Goal: Task Accomplishment & Management: Manage account settings

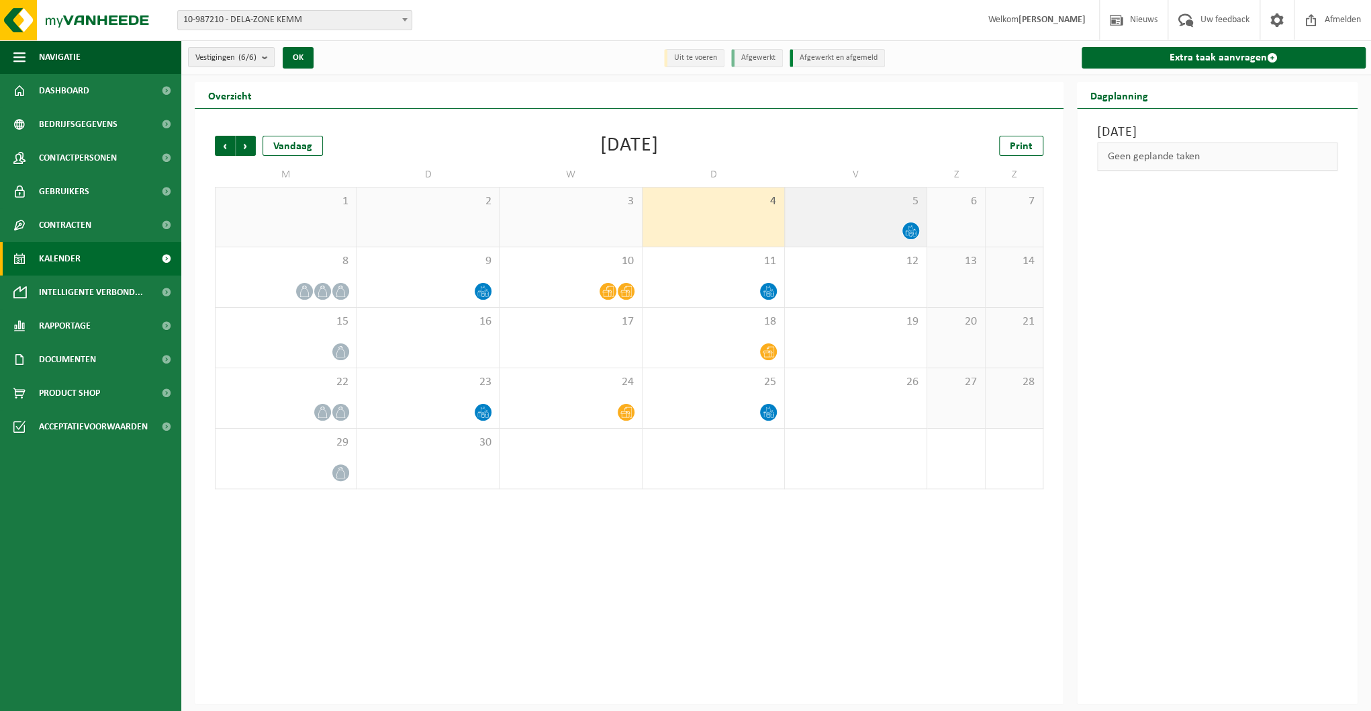
click at [909, 232] on icon at bounding box center [907, 232] width 3 height 5
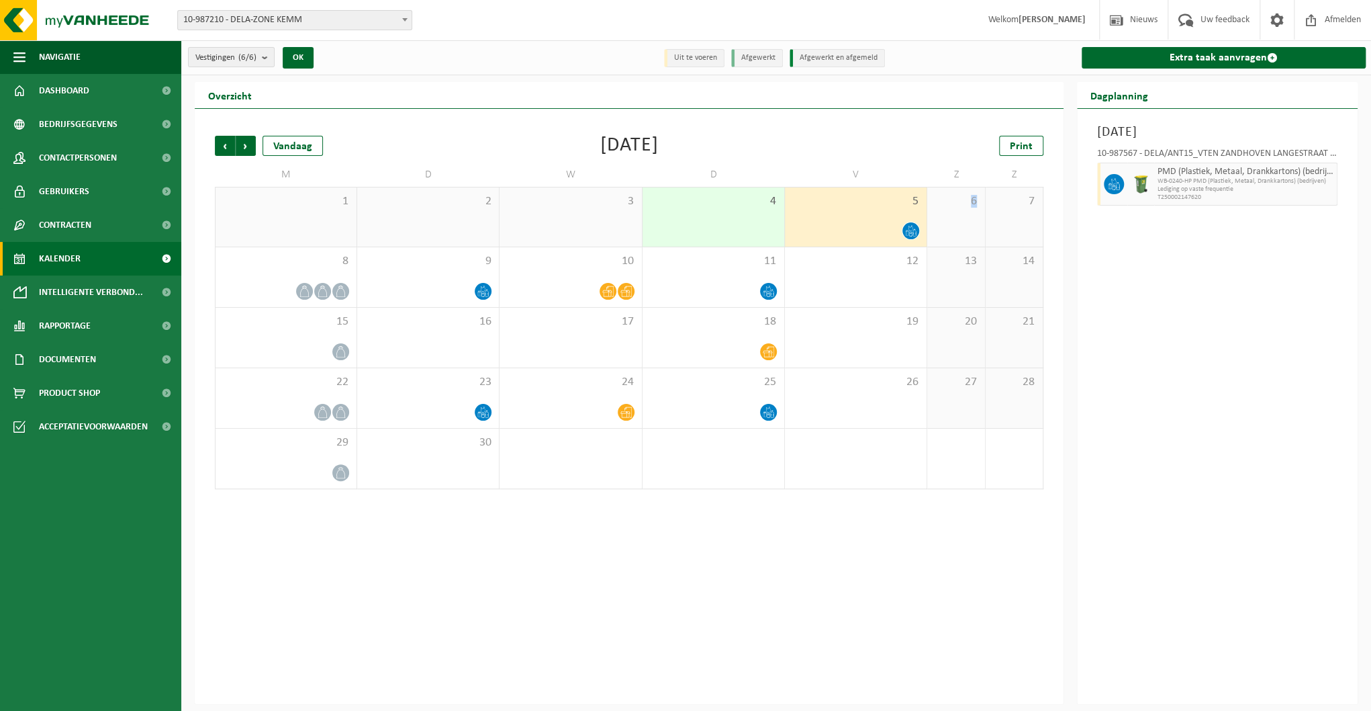
click at [909, 236] on span at bounding box center [911, 230] width 17 height 17
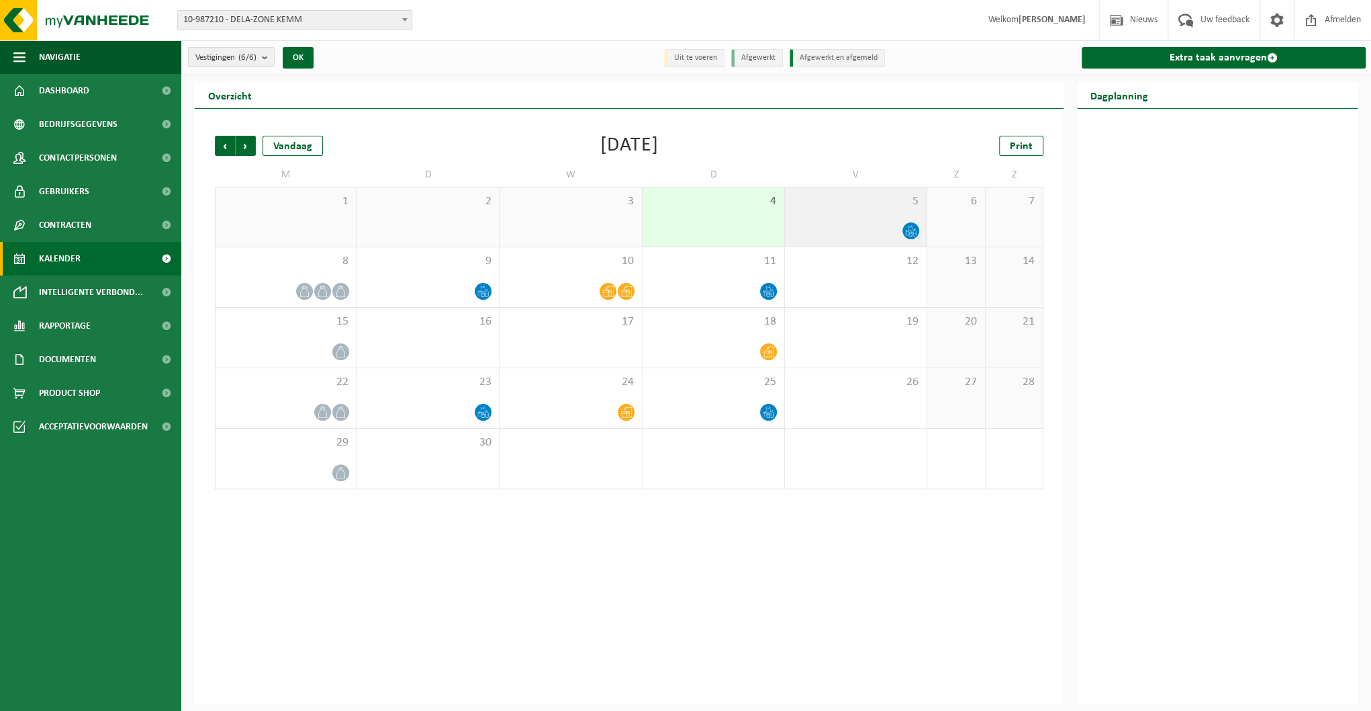
drag, startPoint x: 909, startPoint y: 236, endPoint x: 911, endPoint y: 227, distance: 9.6
click at [911, 227] on icon at bounding box center [910, 230] width 11 height 11
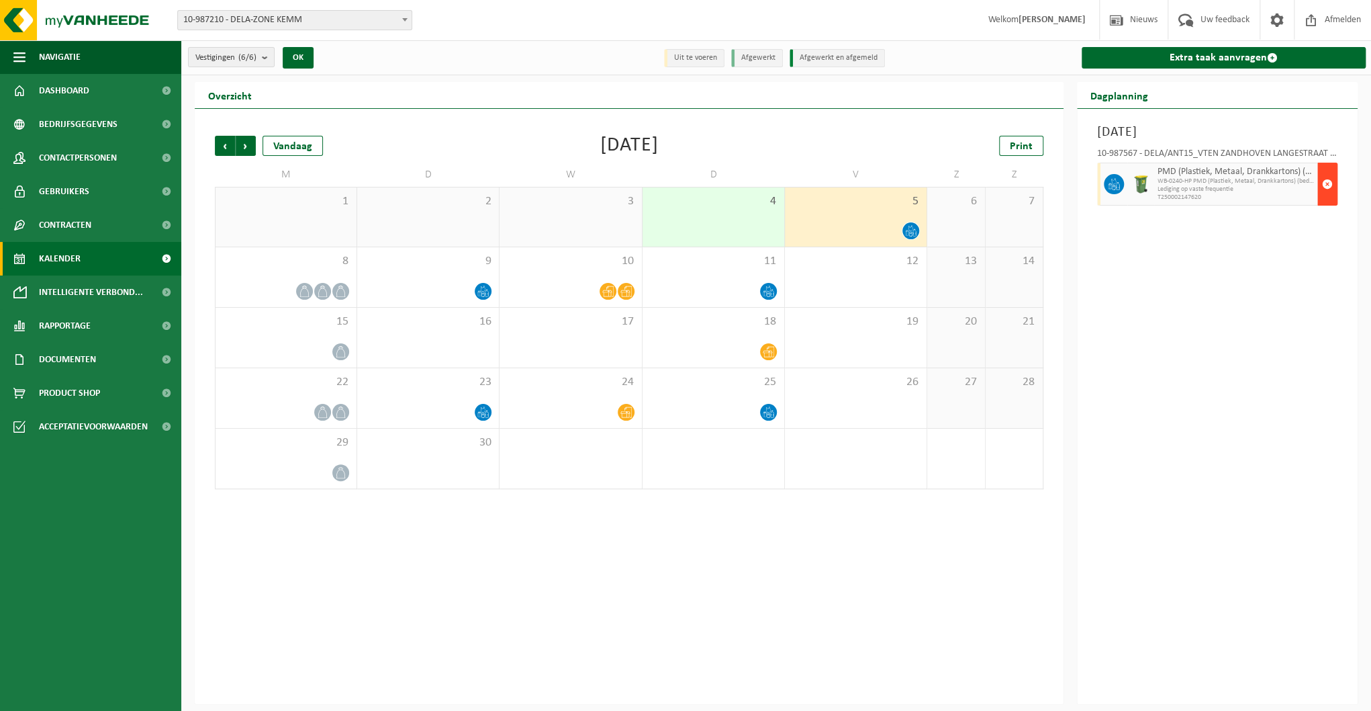
click at [1325, 183] on span "button" at bounding box center [1327, 184] width 11 height 27
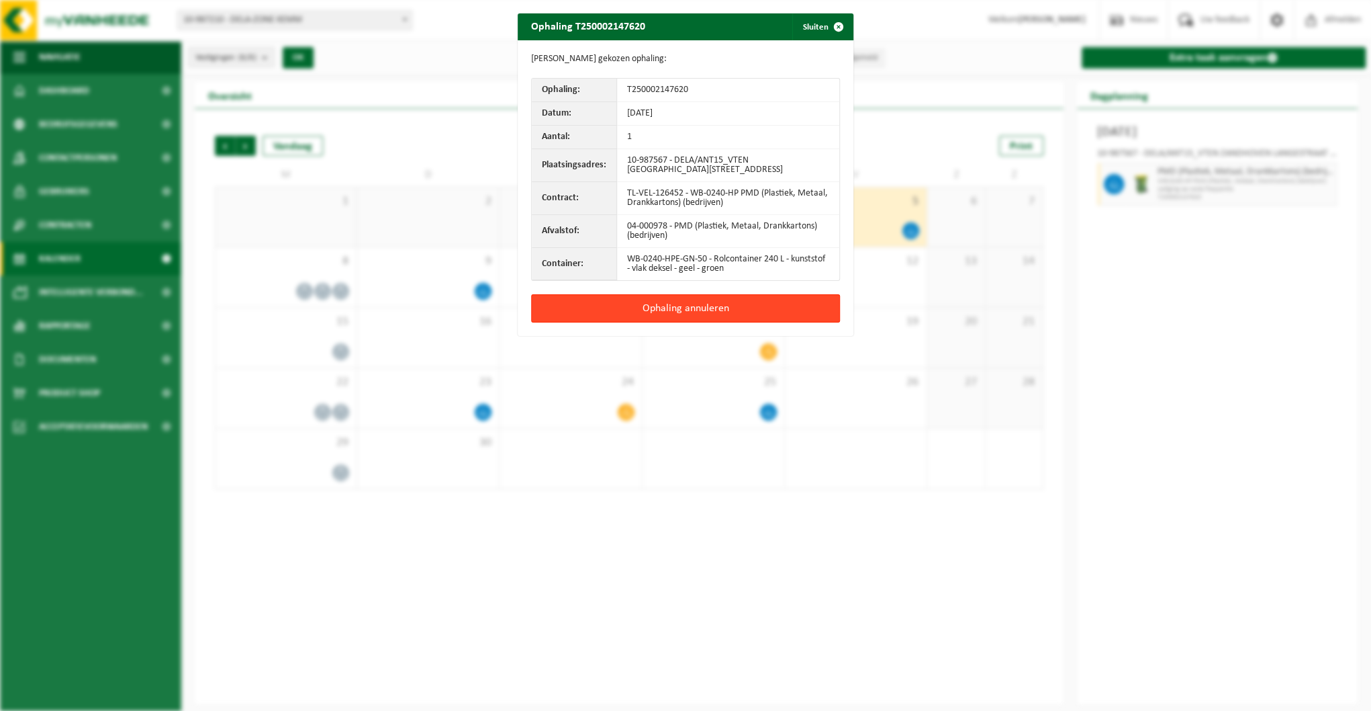
click at [635, 304] on button "Ophaling annuleren" at bounding box center [685, 308] width 309 height 28
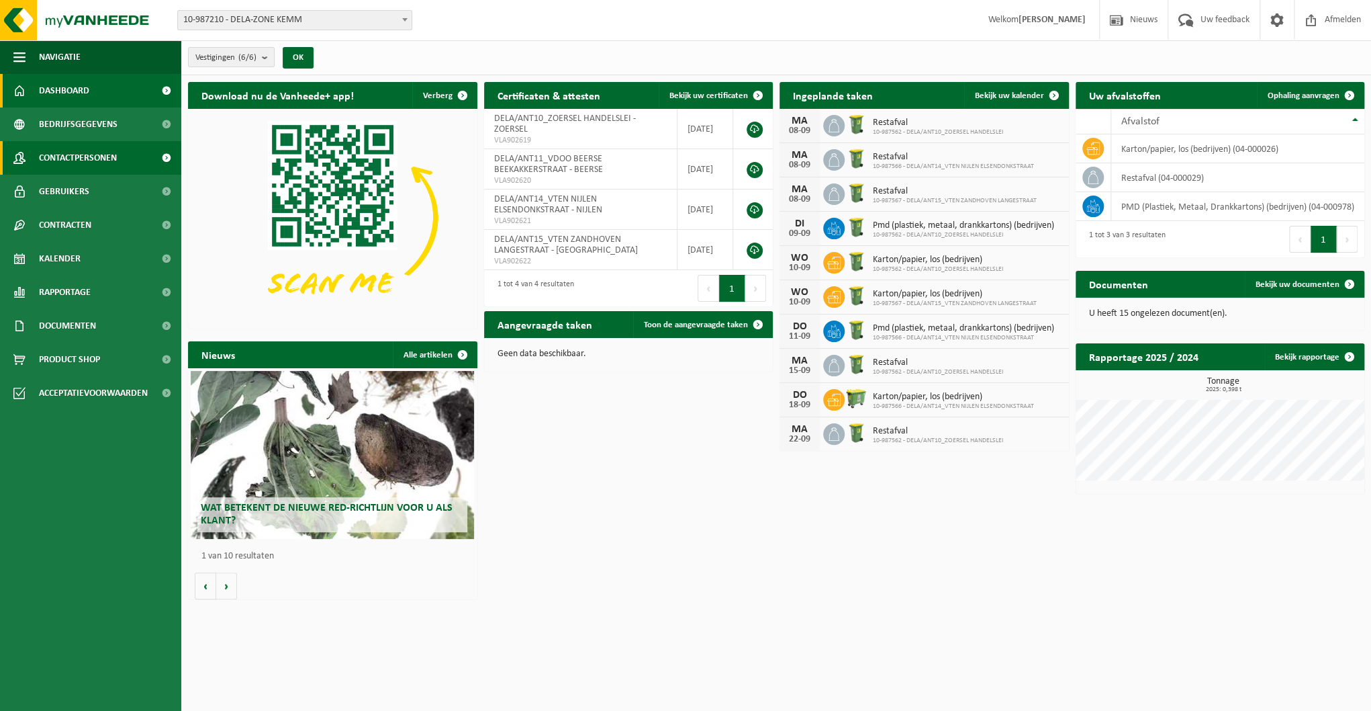
click at [77, 158] on span "Contactpersonen" at bounding box center [78, 158] width 78 height 34
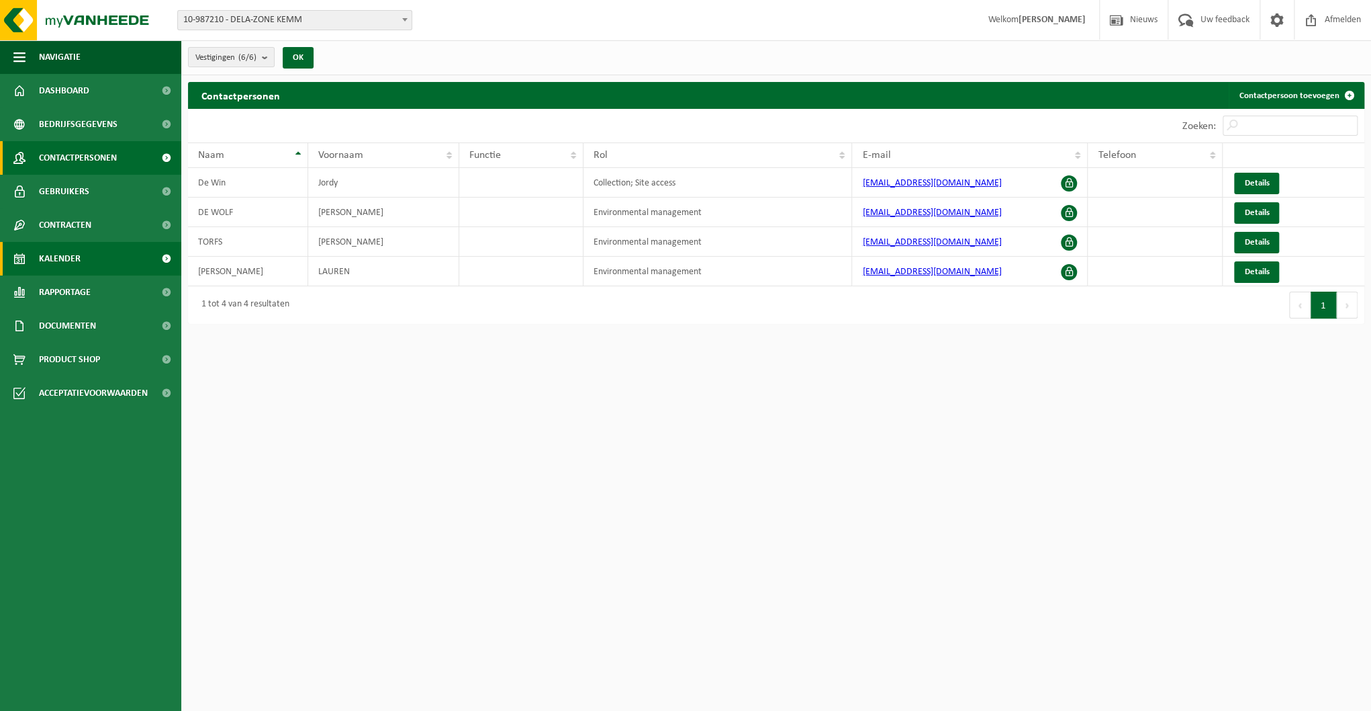
click at [63, 260] on span "Kalender" at bounding box center [60, 259] width 42 height 34
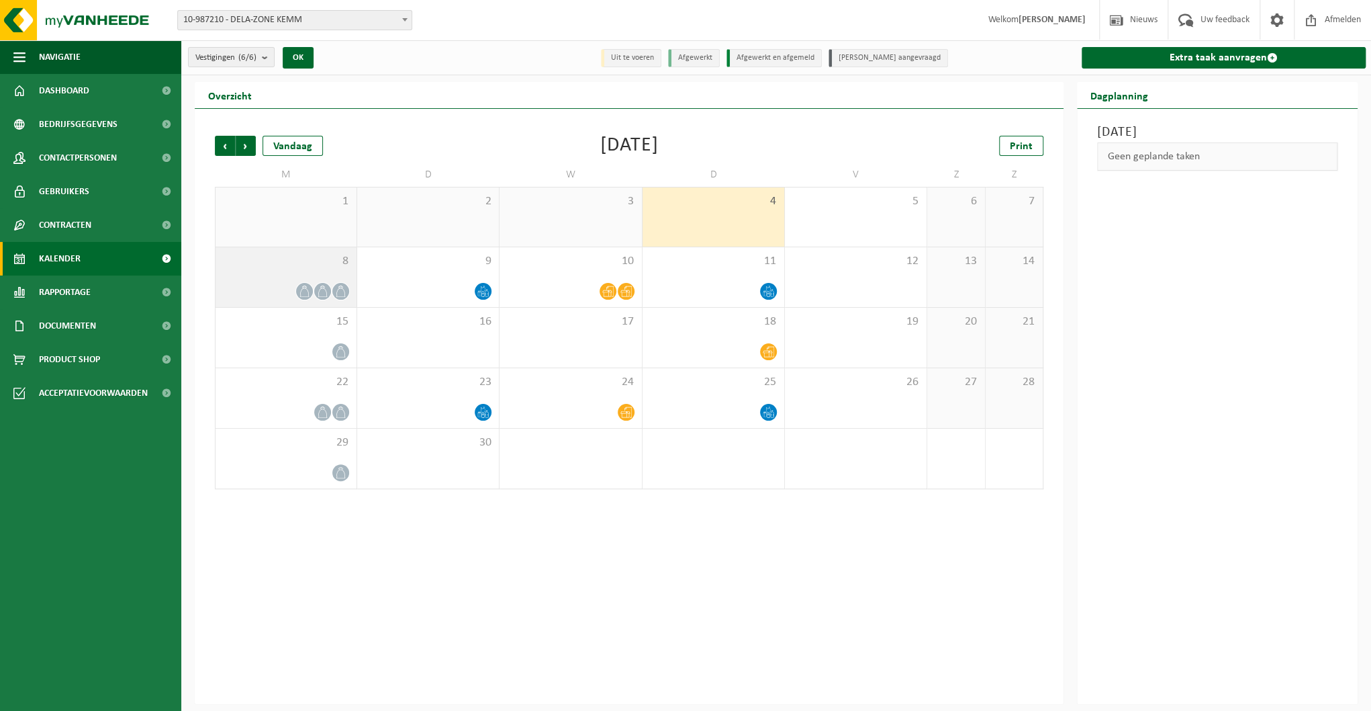
click at [304, 279] on div "8" at bounding box center [286, 277] width 141 height 60
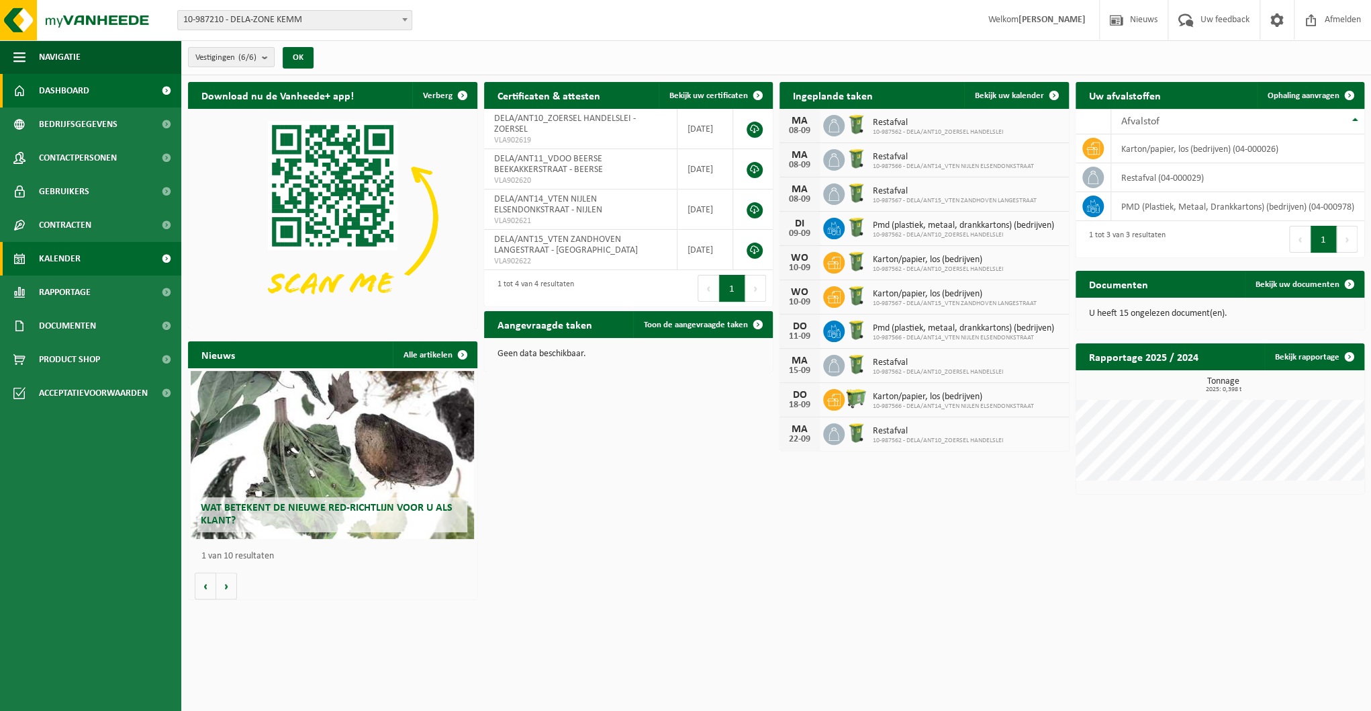
click at [57, 260] on span "Kalender" at bounding box center [60, 259] width 42 height 34
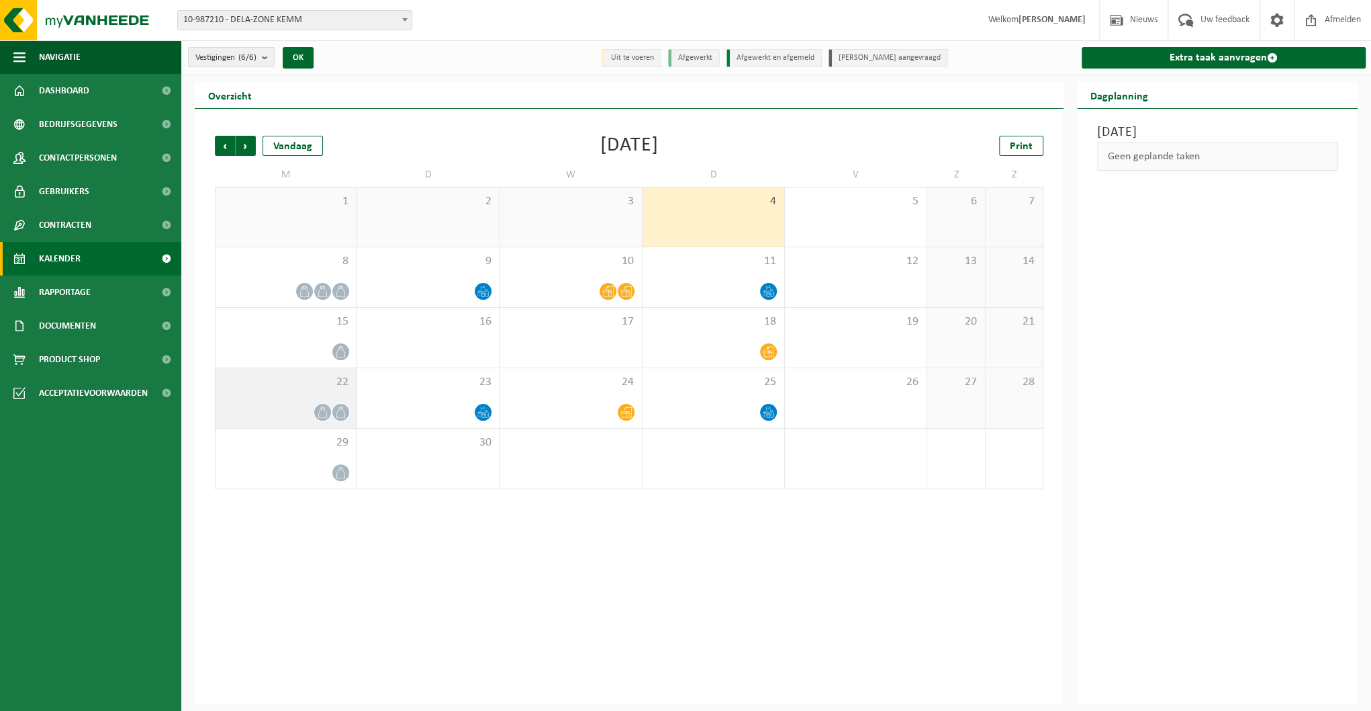
click at [326, 410] on icon at bounding box center [322, 411] width 9 height 11
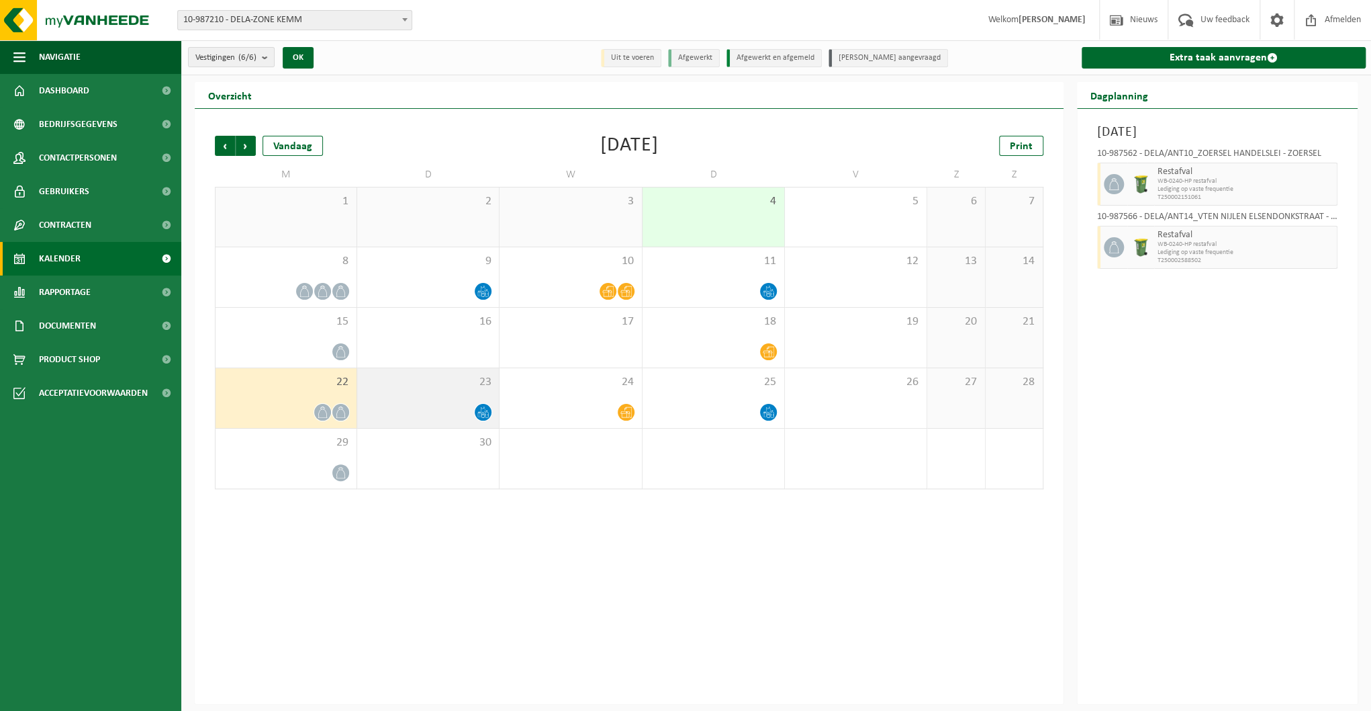
click at [428, 396] on div "23" at bounding box center [428, 398] width 142 height 60
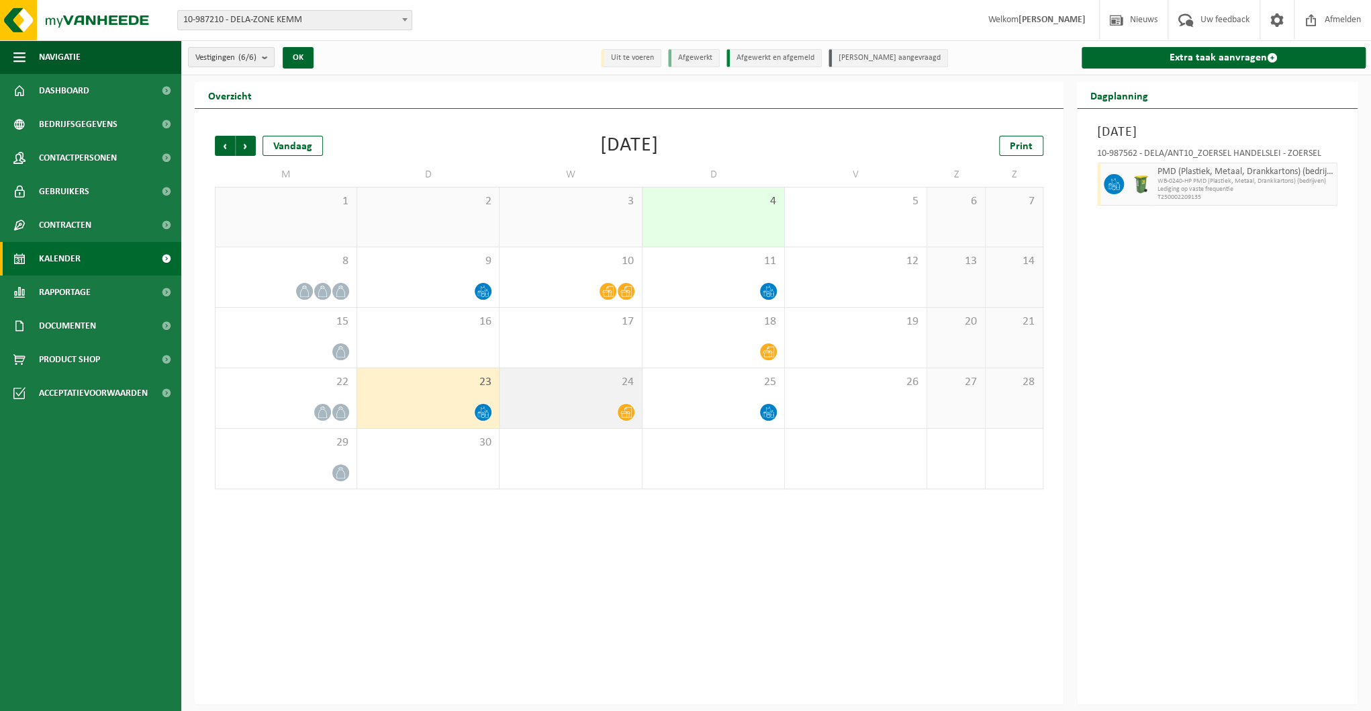
click at [598, 412] on div at bounding box center [570, 412] width 128 height 18
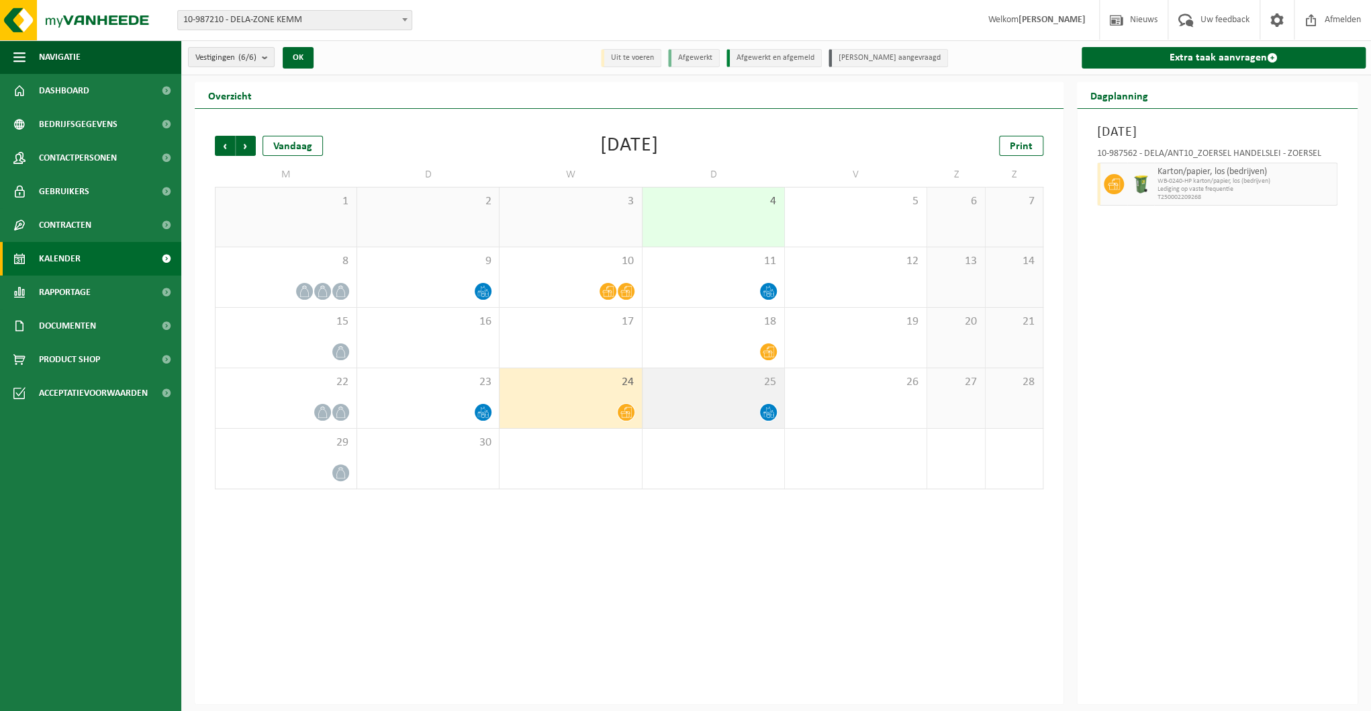
click at [731, 415] on div at bounding box center [713, 412] width 128 height 18
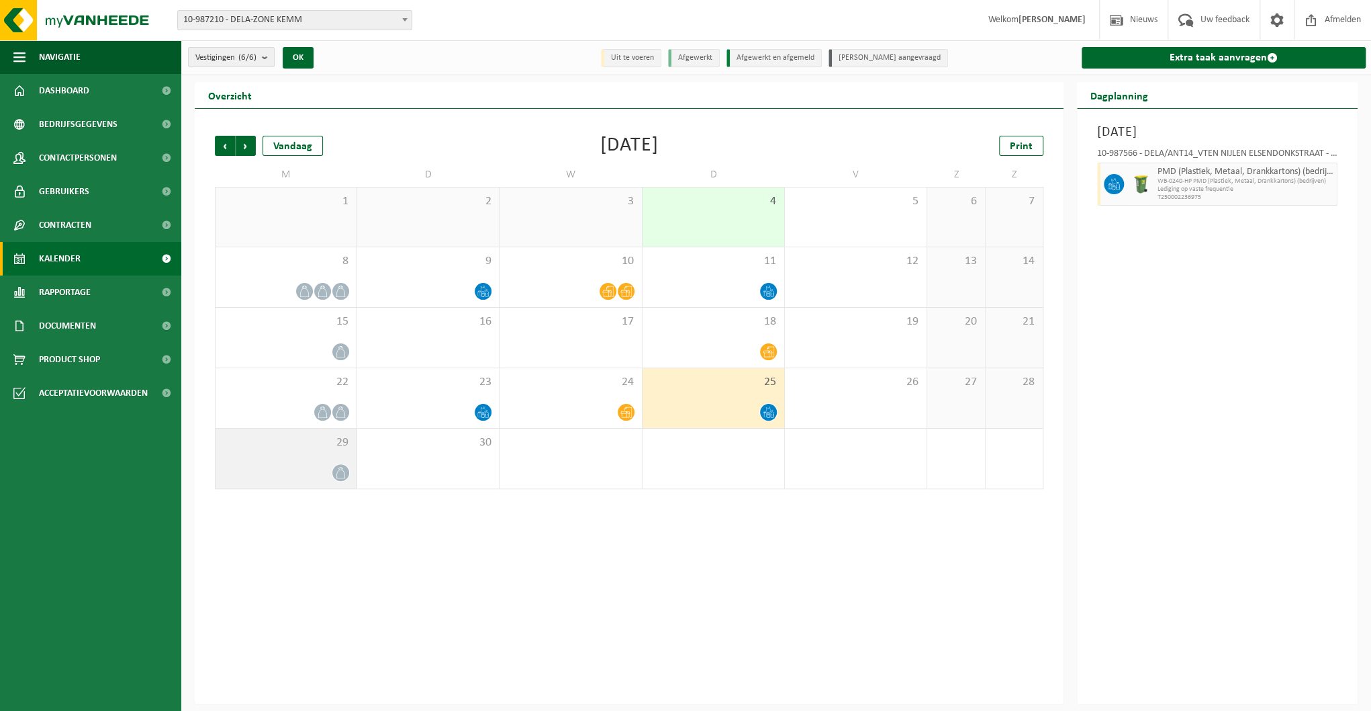
click at [283, 467] on div at bounding box center [286, 472] width 128 height 18
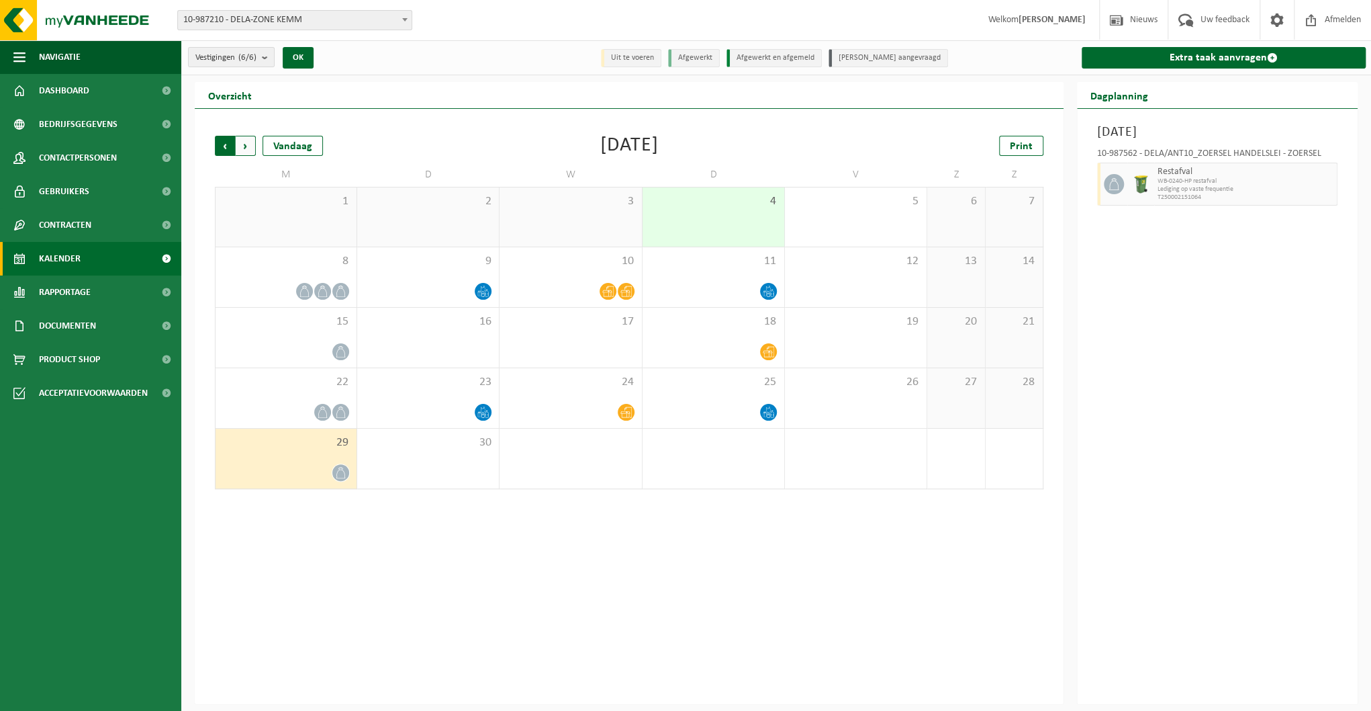
click at [241, 144] on span "Volgende" at bounding box center [246, 146] width 20 height 20
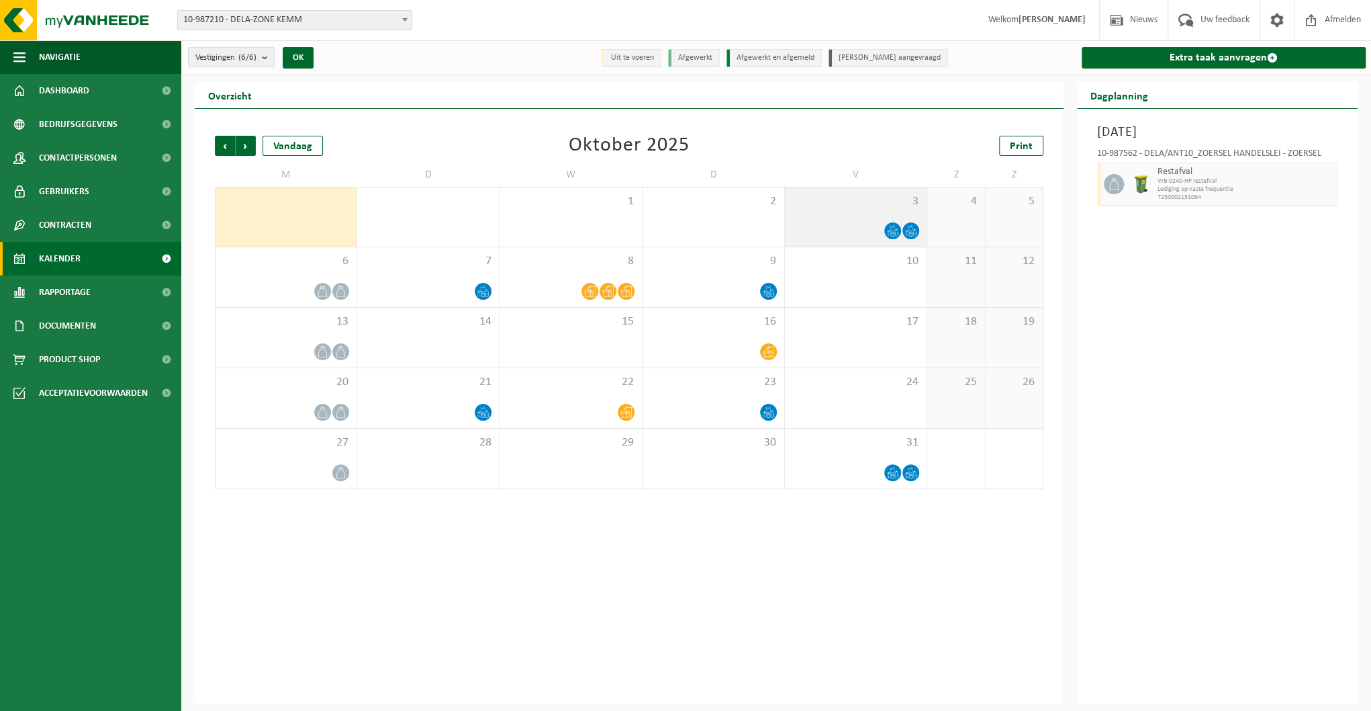
click at [848, 214] on div "3" at bounding box center [856, 216] width 142 height 59
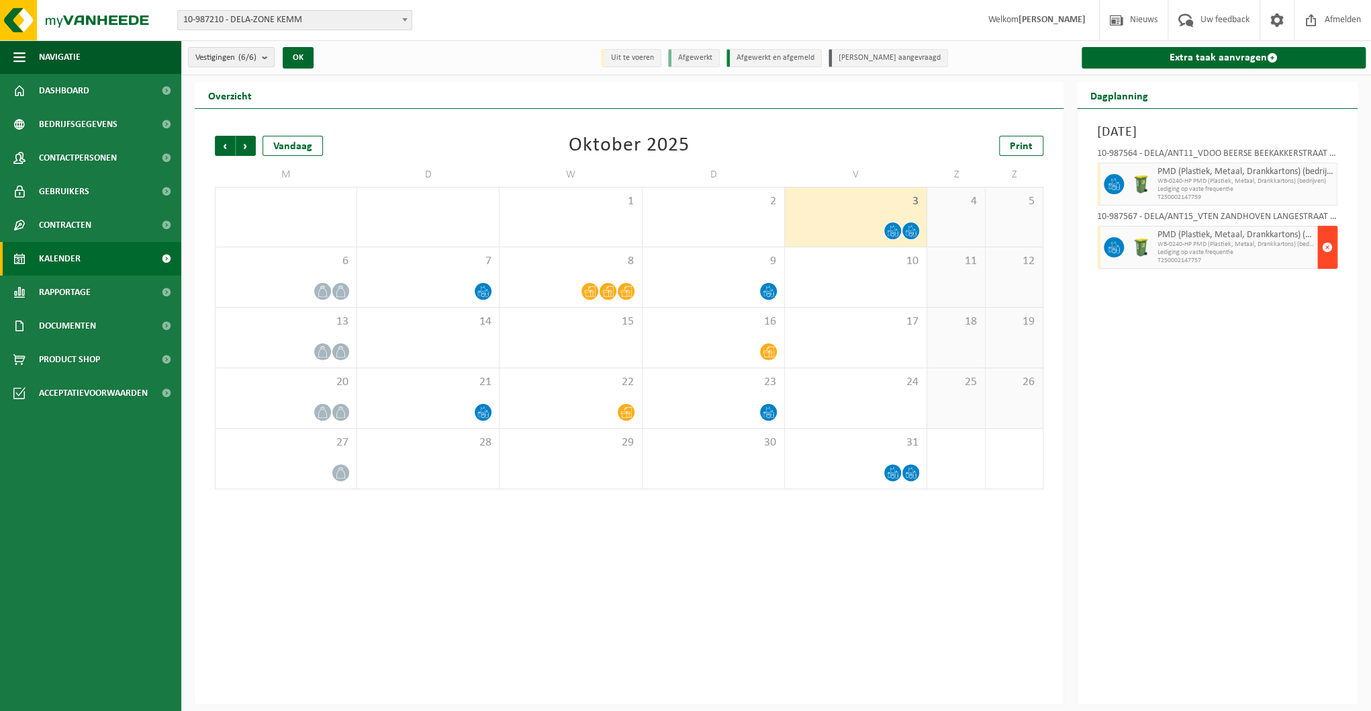
click at [1324, 244] on span "button" at bounding box center [1327, 247] width 11 height 27
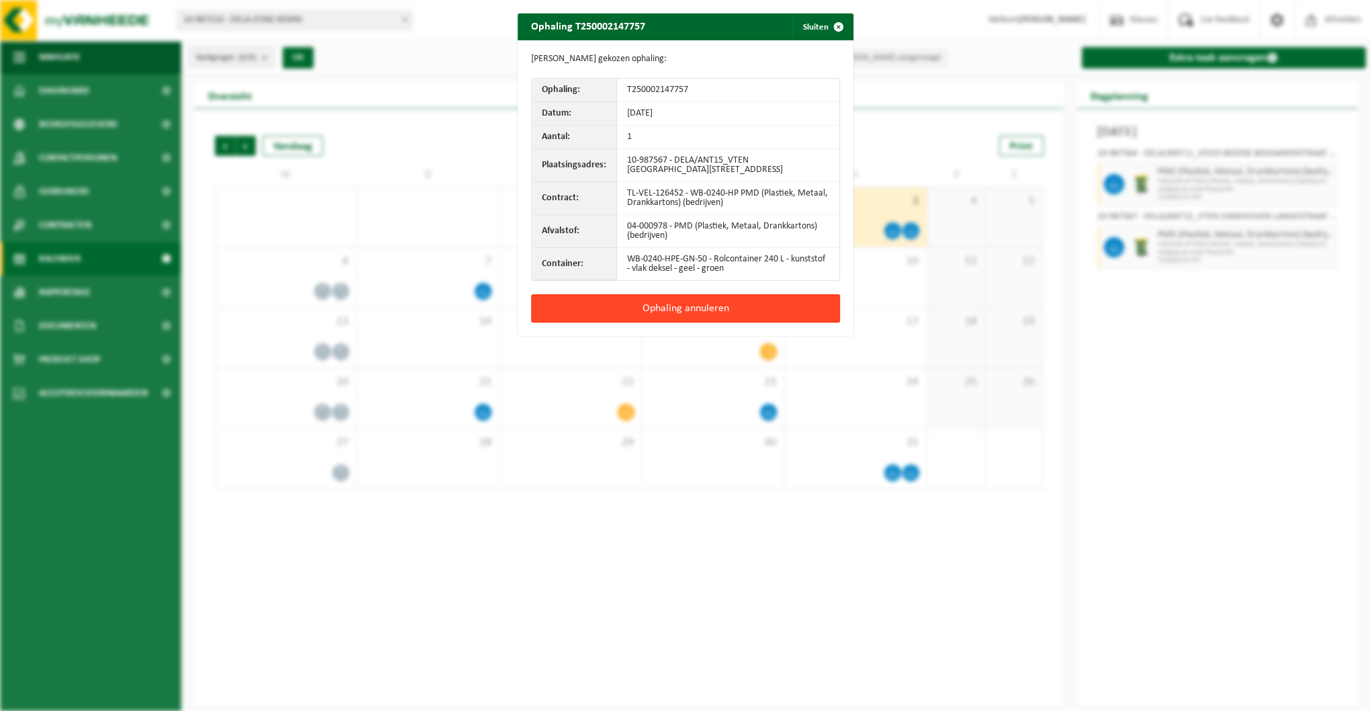
click at [655, 306] on button "Ophaling annuleren" at bounding box center [685, 308] width 309 height 28
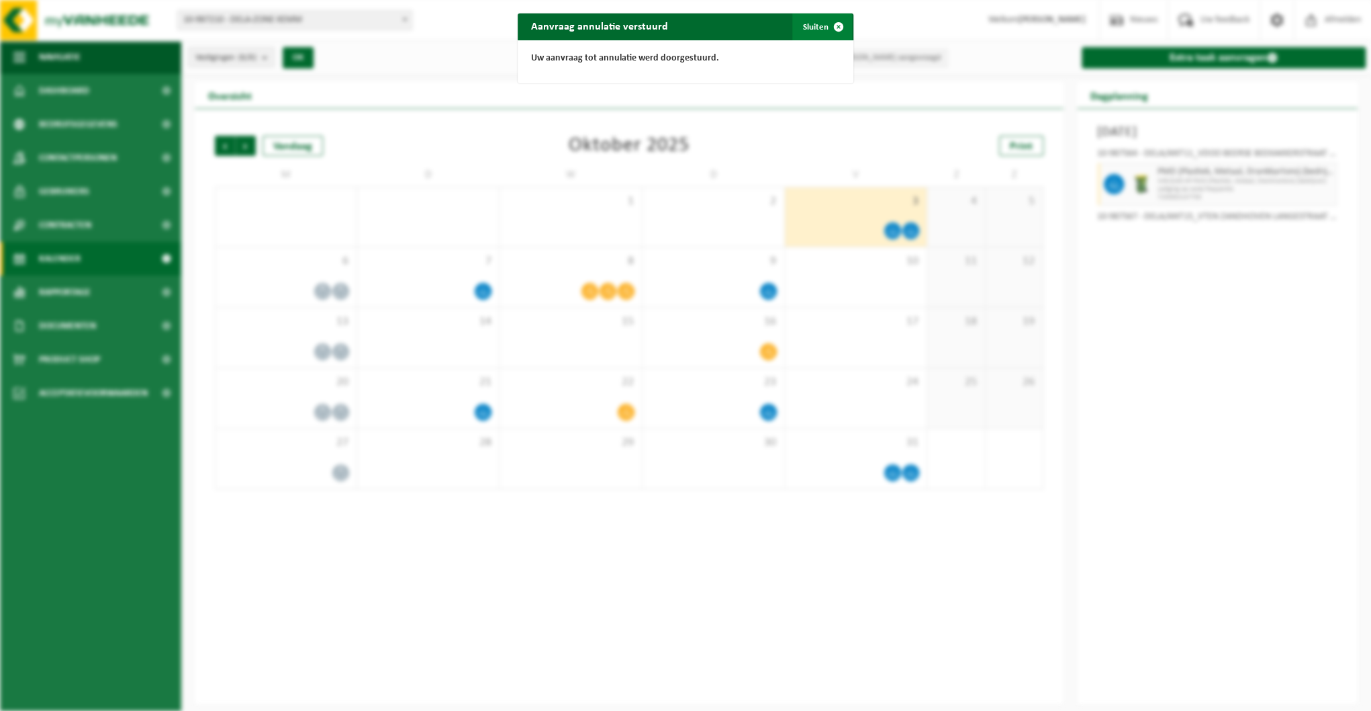
click at [817, 24] on button "Sluiten" at bounding box center [822, 26] width 60 height 27
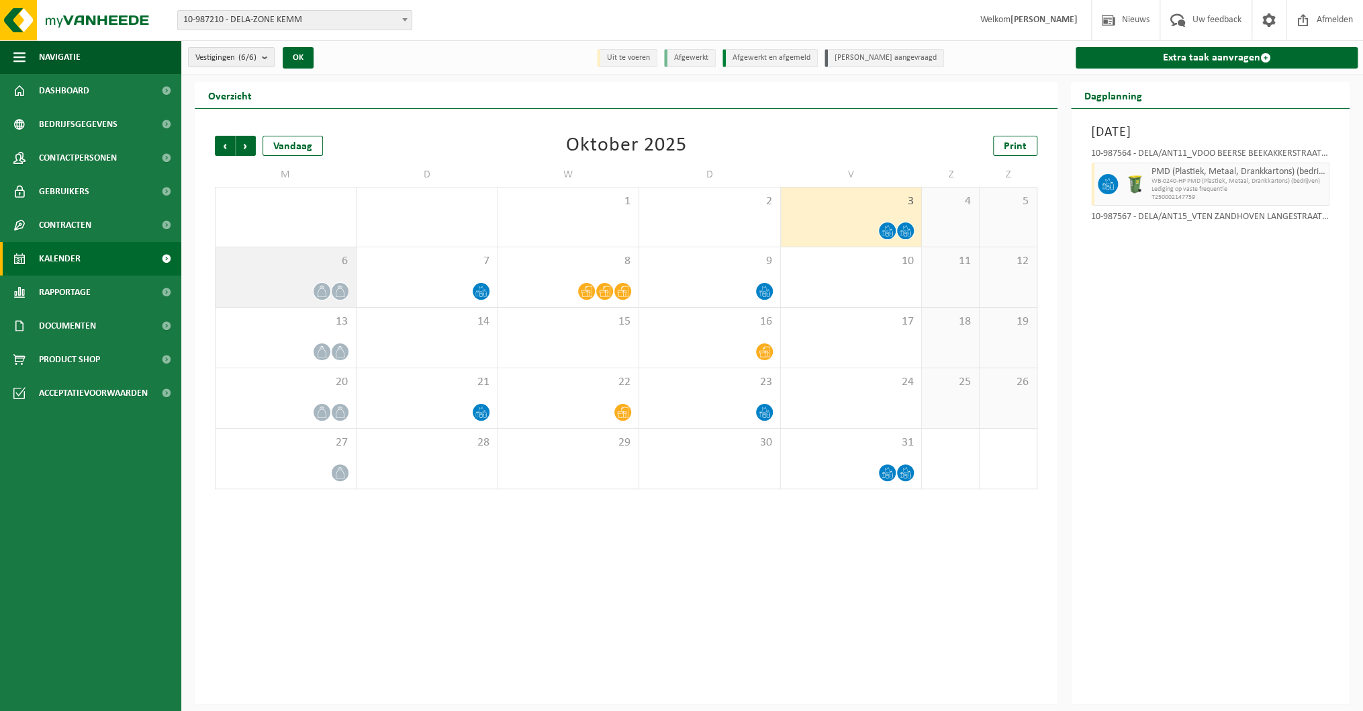
click at [304, 283] on div at bounding box center [285, 291] width 127 height 18
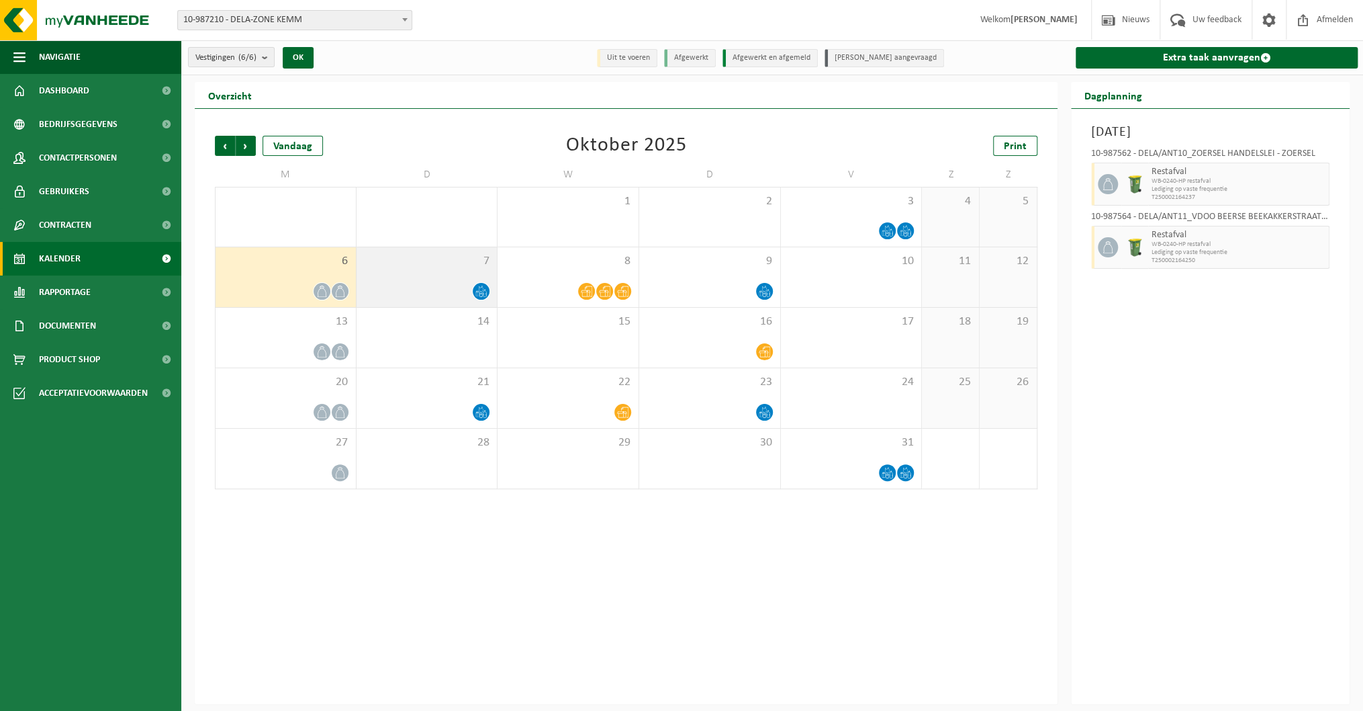
click at [476, 292] on icon at bounding box center [480, 290] width 11 height 11
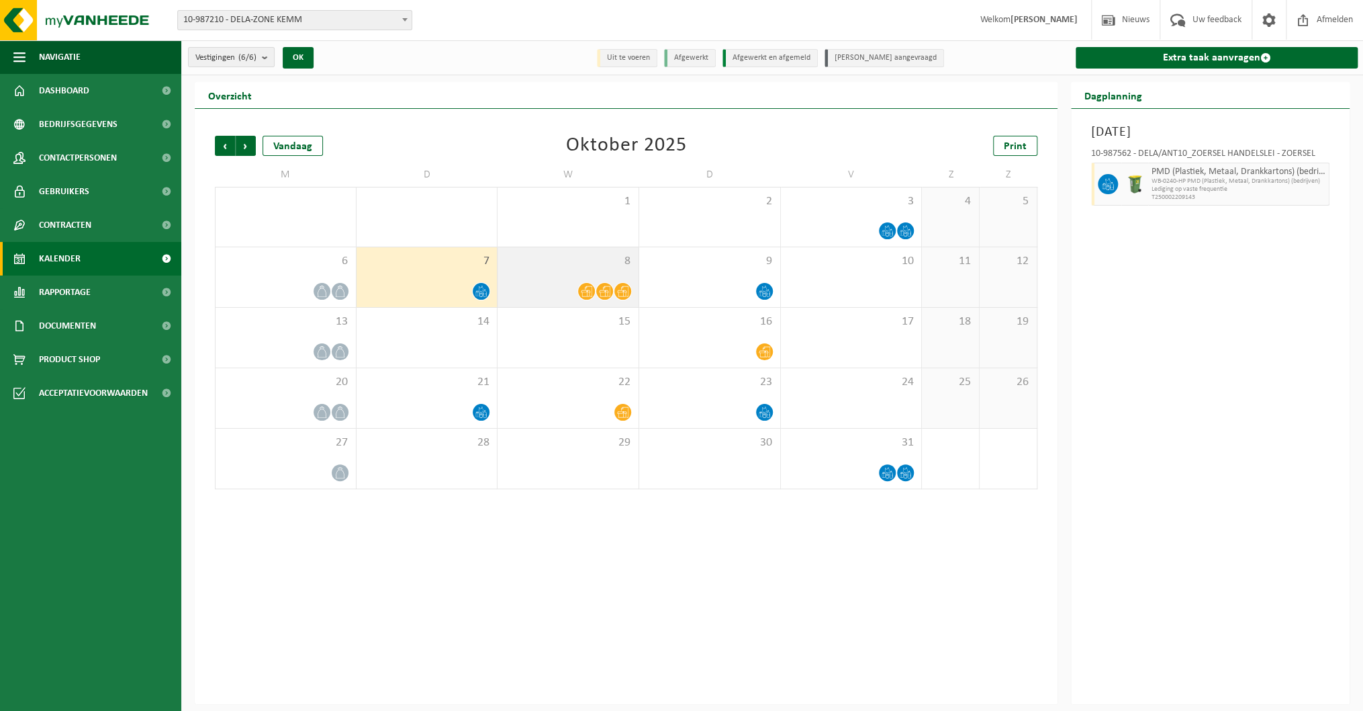
click at [578, 287] on div at bounding box center [568, 291] width 128 height 18
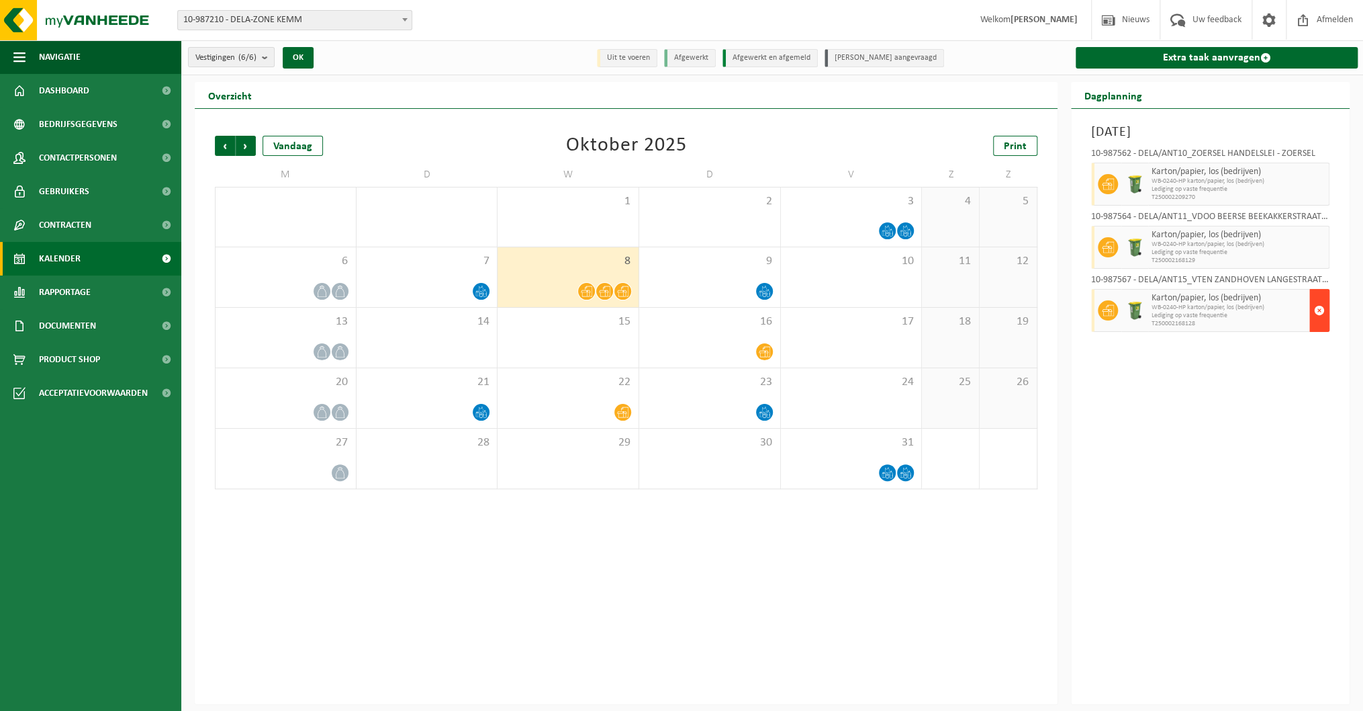
click at [1317, 306] on span "button" at bounding box center [1319, 310] width 11 height 27
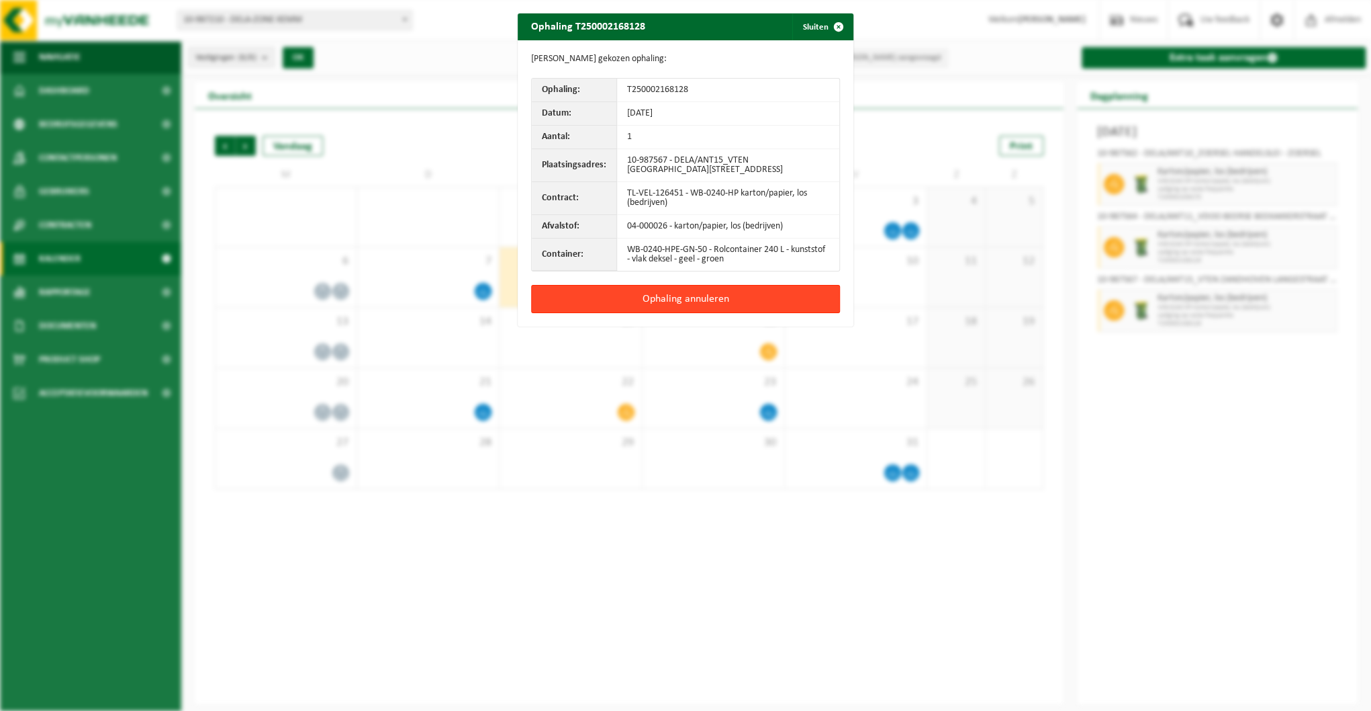
click at [666, 296] on button "Ophaling annuleren" at bounding box center [685, 299] width 309 height 28
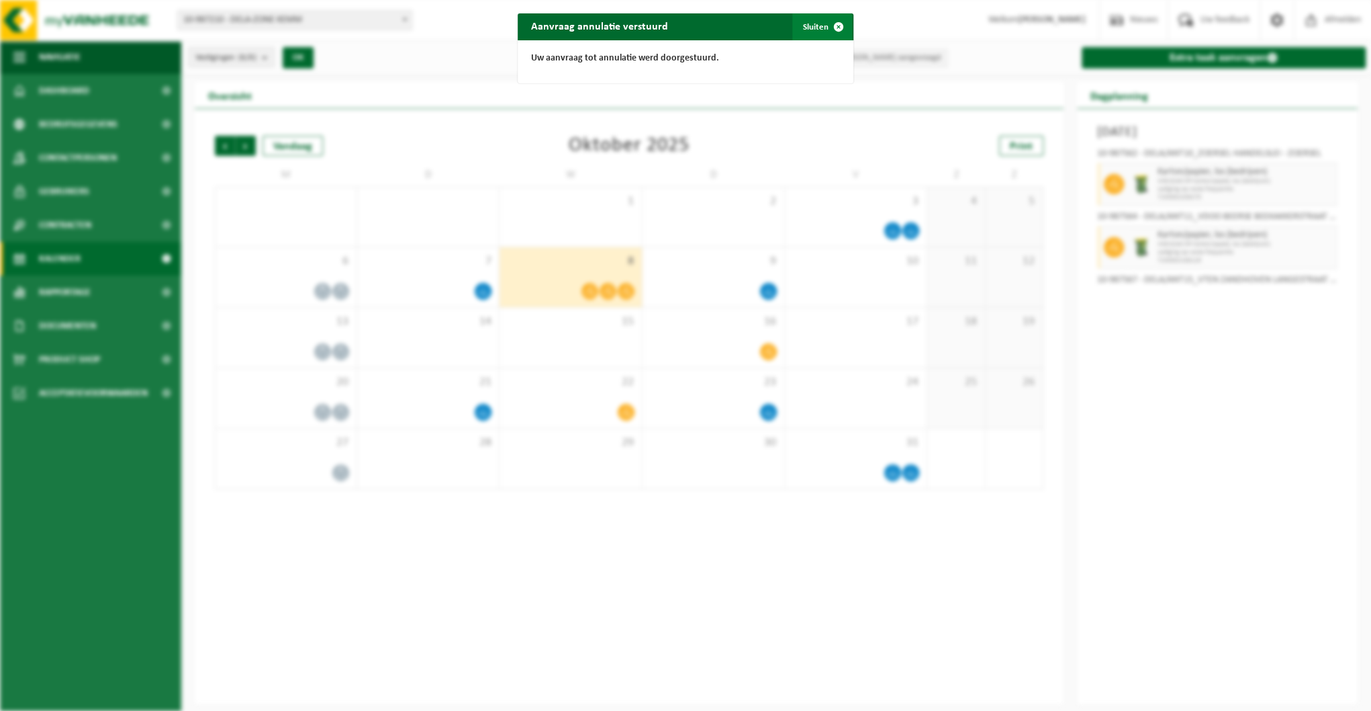
click at [833, 22] on span "button" at bounding box center [838, 26] width 27 height 27
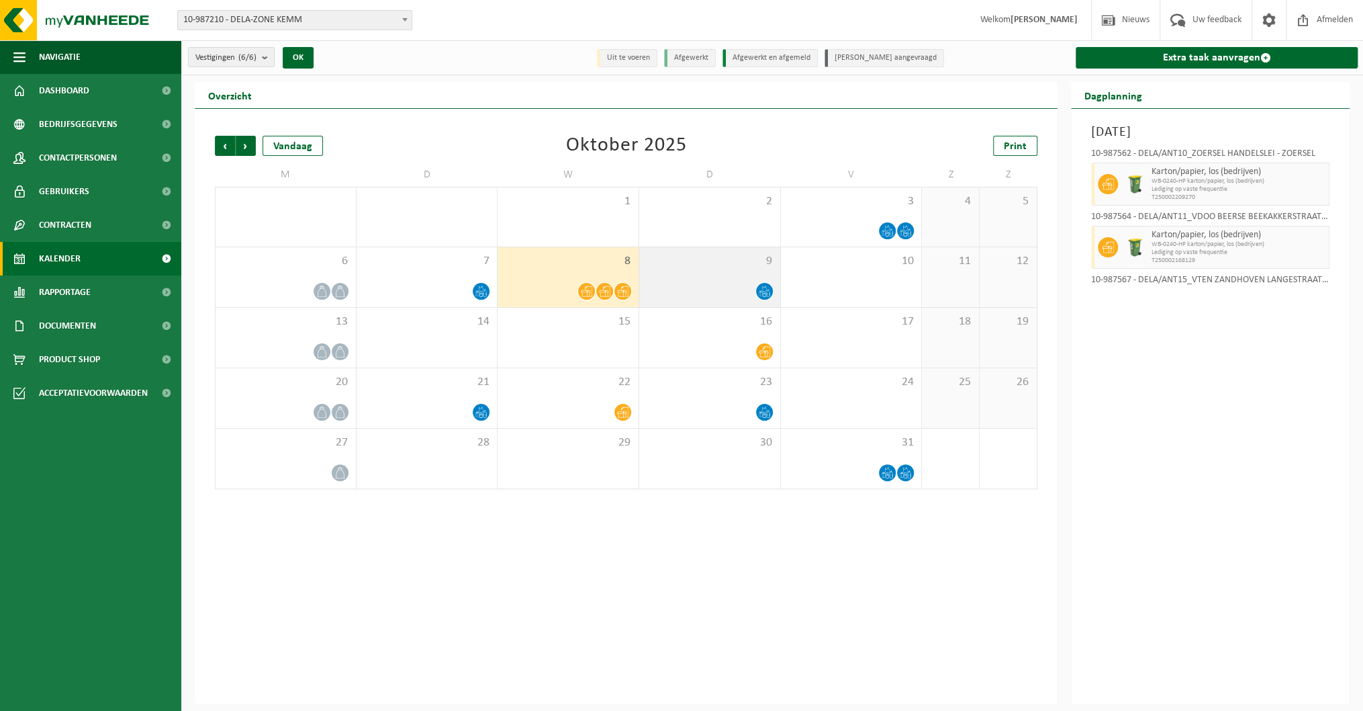
click at [715, 301] on div "9" at bounding box center [709, 277] width 141 height 60
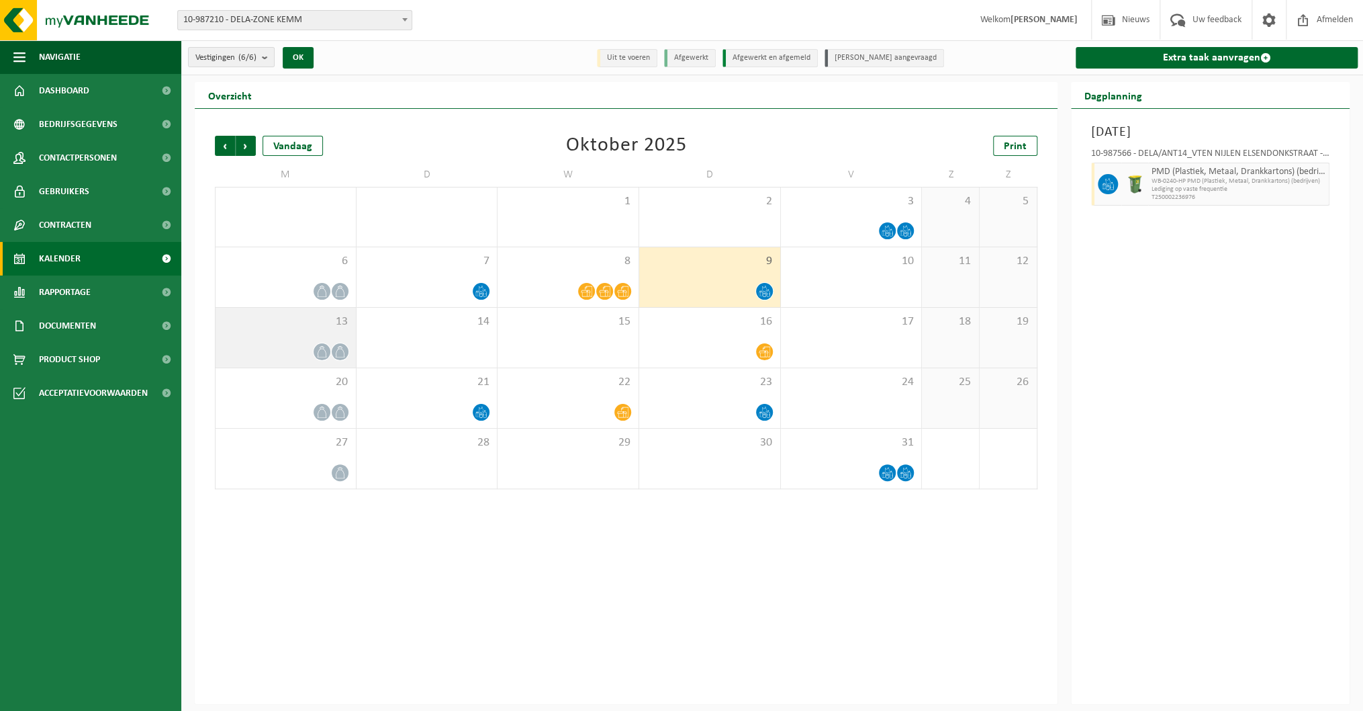
click at [285, 335] on div "13" at bounding box center [286, 338] width 140 height 60
